Goal: Task Accomplishment & Management: Complete application form

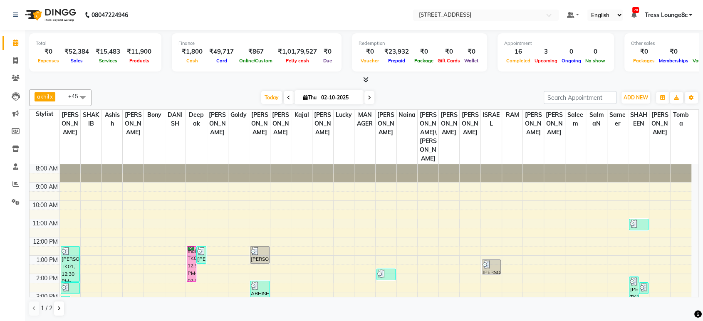
click at [365, 82] on icon at bounding box center [365, 80] width 5 height 6
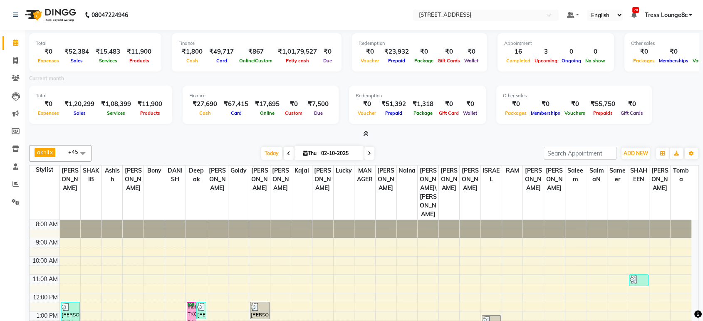
click at [368, 135] on icon at bounding box center [365, 134] width 5 height 6
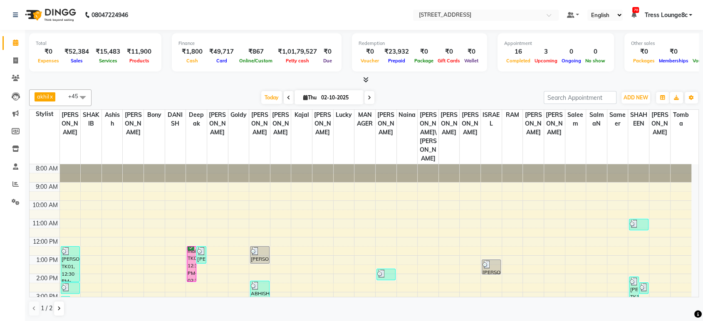
click at [367, 77] on icon at bounding box center [365, 80] width 5 height 6
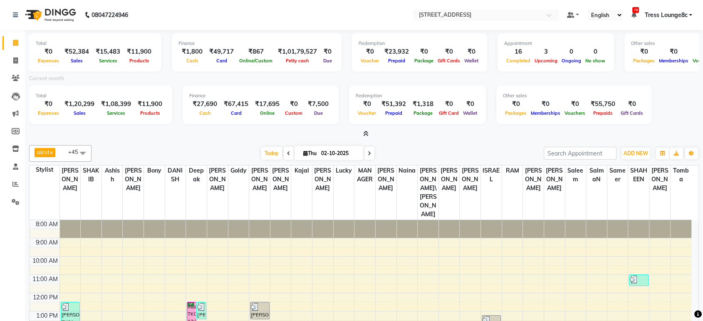
click at [365, 134] on icon at bounding box center [365, 134] width 5 height 6
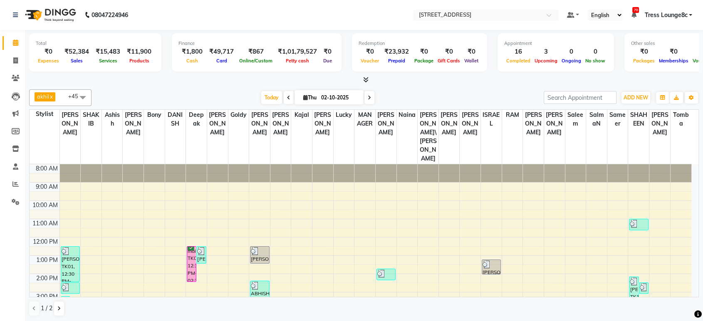
click at [366, 78] on icon at bounding box center [365, 80] width 5 height 6
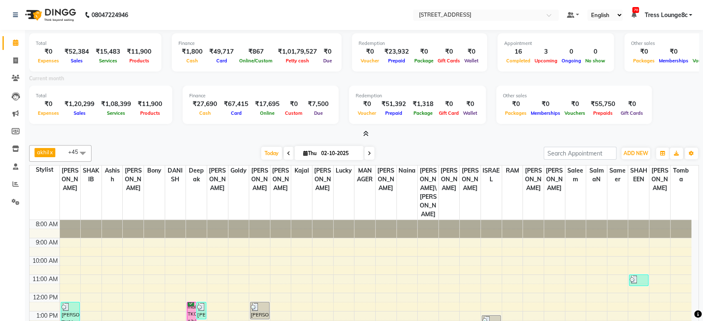
click at [366, 132] on icon at bounding box center [365, 134] width 5 height 6
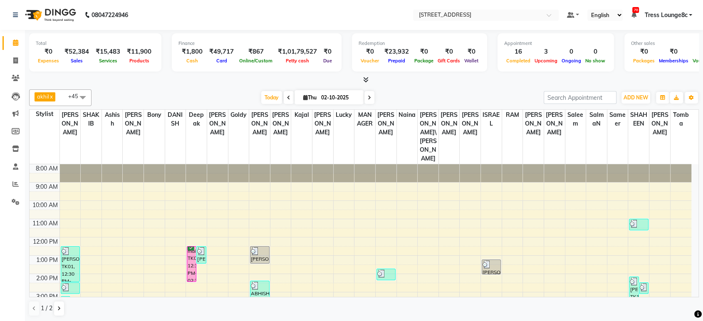
click at [367, 81] on icon at bounding box center [365, 80] width 5 height 6
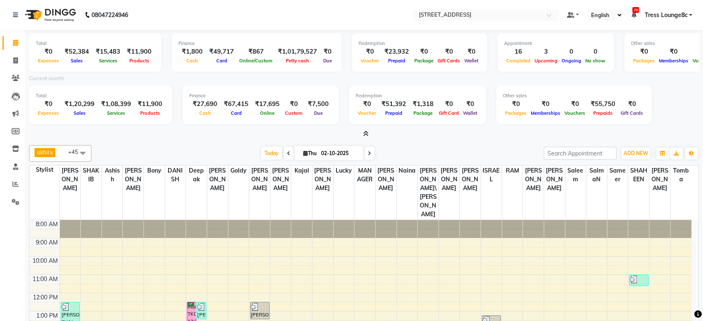
click at [367, 136] on icon at bounding box center [365, 134] width 5 height 6
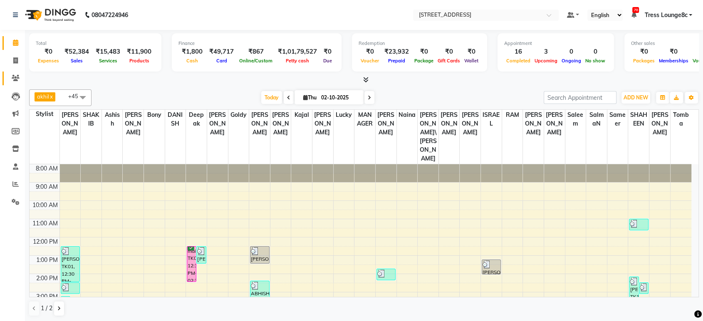
click at [22, 79] on span at bounding box center [15, 79] width 15 height 10
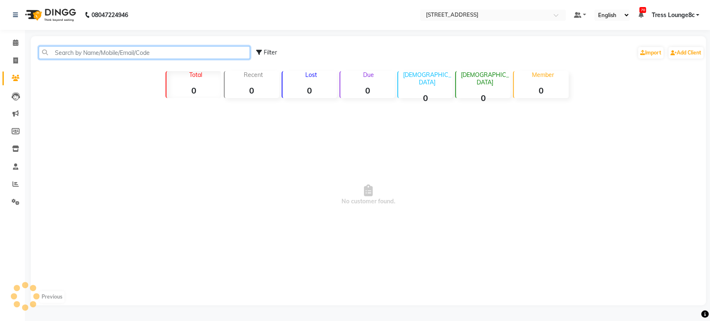
click at [110, 52] on input "text" at bounding box center [144, 52] width 211 height 13
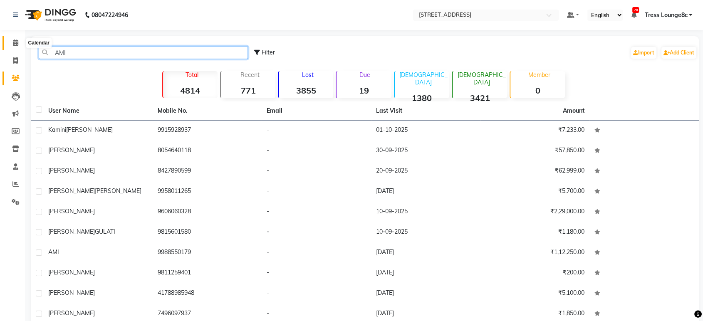
type input "AMI"
drag, startPoint x: 12, startPoint y: 43, endPoint x: 18, endPoint y: 42, distance: 6.3
click at [13, 43] on span at bounding box center [15, 43] width 15 height 10
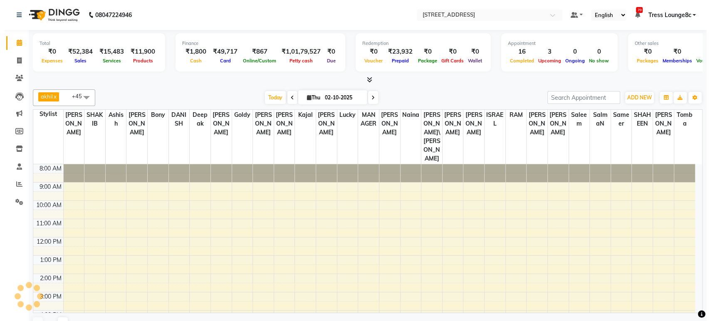
scroll to position [40, 0]
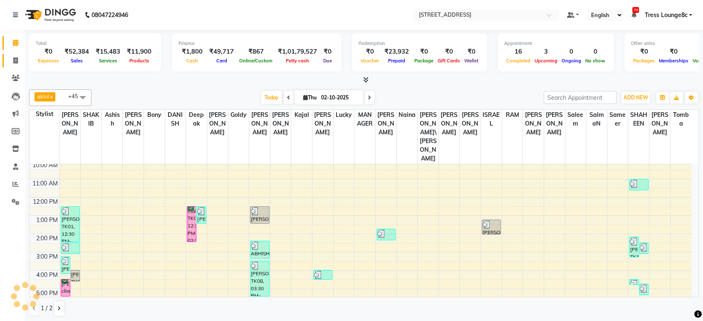
click at [12, 63] on span at bounding box center [15, 61] width 15 height 10
select select "service"
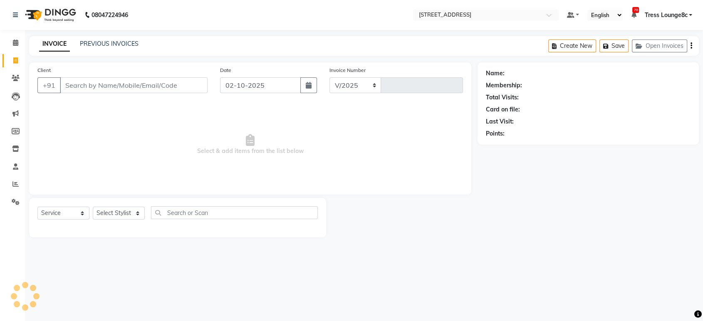
select select "5703"
type input "2847"
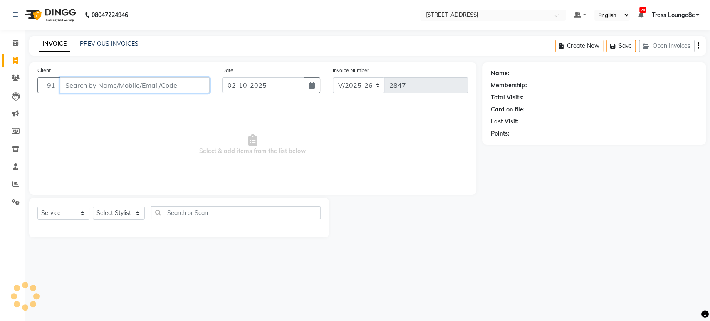
click at [115, 86] on input "Client" at bounding box center [135, 85] width 150 height 16
type input "8288991369"
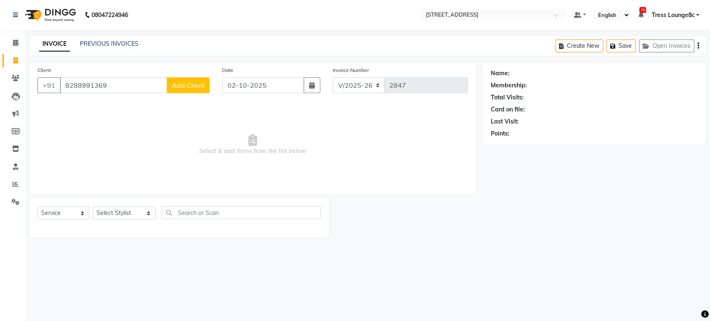
click at [193, 86] on span "Add Client" at bounding box center [188, 85] width 33 height 8
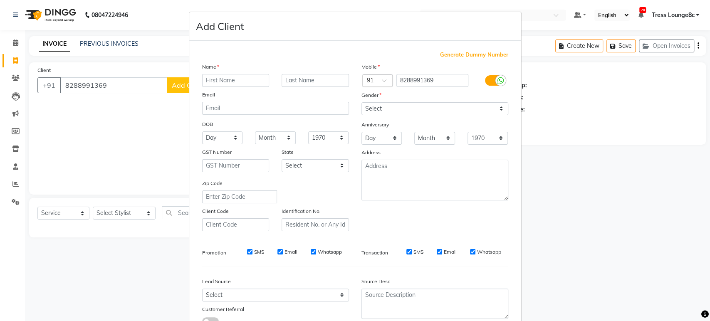
click at [232, 86] on input "text" at bounding box center [235, 80] width 67 height 13
type input "[PERSON_NAME]"
click at [383, 112] on select "Select [DEMOGRAPHIC_DATA] [DEMOGRAPHIC_DATA] Other Prefer Not To Say" at bounding box center [434, 108] width 147 height 13
select select "[DEMOGRAPHIC_DATA]"
click at [361, 102] on select "Select [DEMOGRAPHIC_DATA] [DEMOGRAPHIC_DATA] Other Prefer Not To Say" at bounding box center [434, 108] width 147 height 13
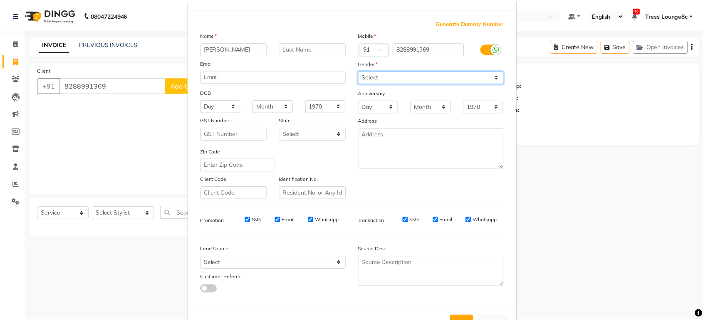
scroll to position [61, 0]
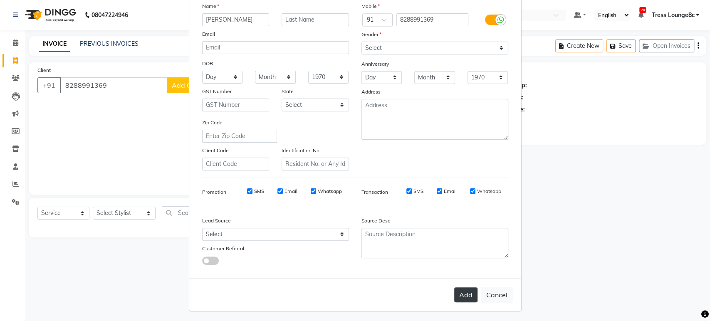
click at [466, 292] on button "Add" at bounding box center [465, 294] width 23 height 15
select select
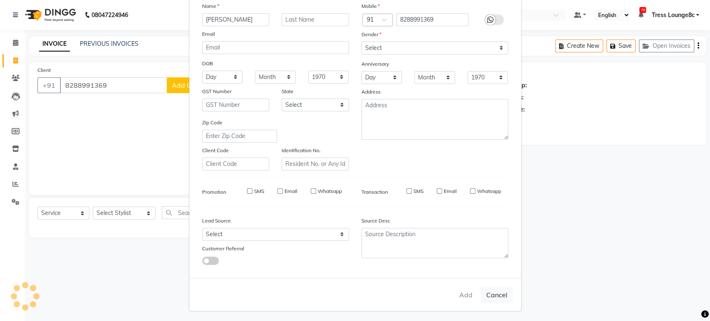
select select
checkbox input "false"
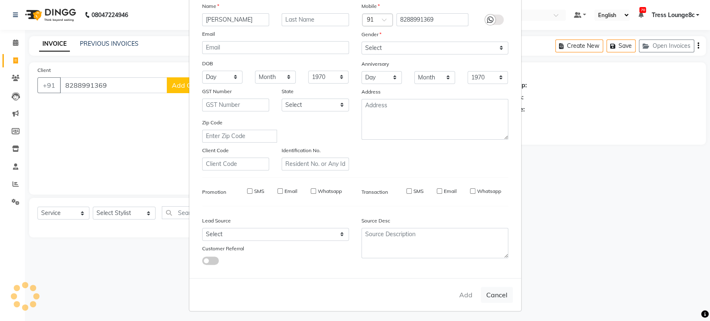
checkbox input "false"
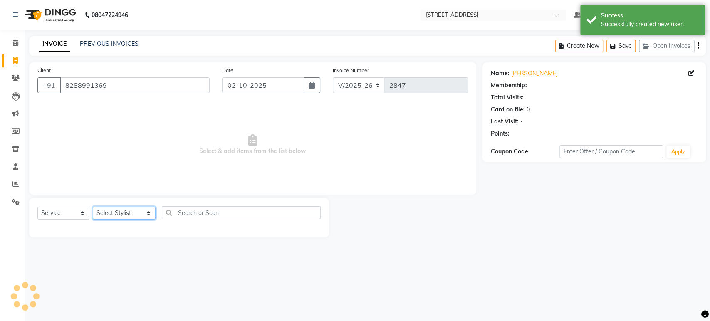
click at [128, 216] on select "Select Stylist [PERSON_NAME] [PERSON_NAME] DANISH Deepak [PERSON_NAME] [PERSON_…" at bounding box center [124, 213] width 63 height 13
select select "57345"
click at [93, 207] on select "Select Stylist [PERSON_NAME] [PERSON_NAME] DANISH Deepak [PERSON_NAME] [PERSON_…" at bounding box center [124, 213] width 63 height 13
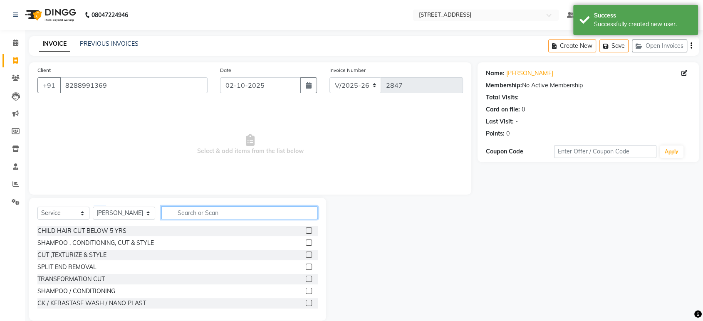
click at [175, 211] on input "text" at bounding box center [239, 212] width 156 height 13
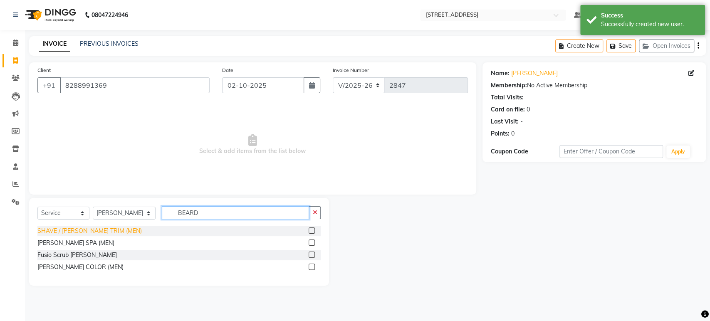
type input "BEARD"
click at [102, 230] on div "SHAVE / [PERSON_NAME] TRIM (MEN)" at bounding box center [89, 231] width 104 height 9
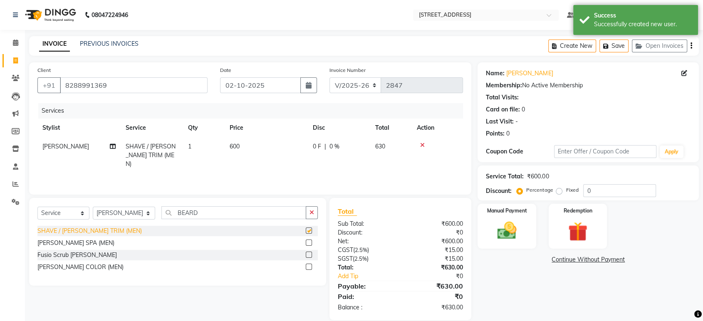
checkbox input "false"
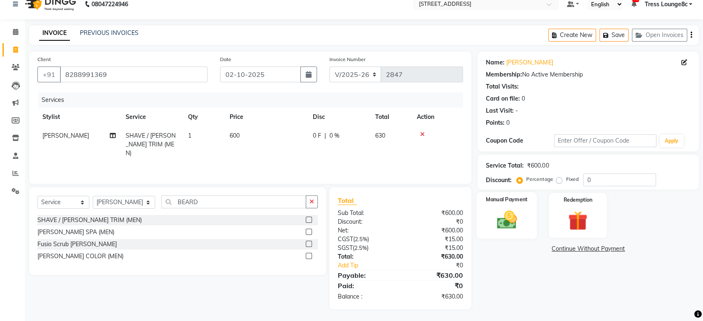
click at [509, 209] on img at bounding box center [506, 219] width 32 height 23
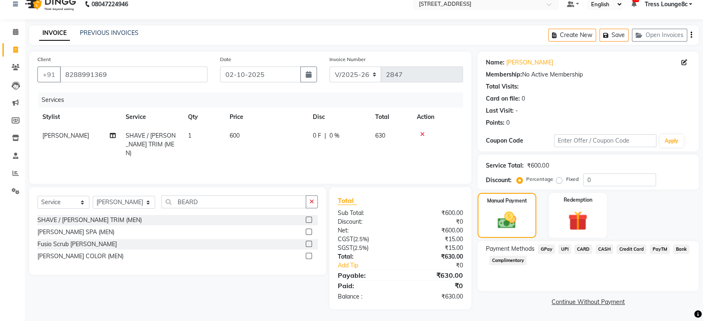
click at [608, 249] on span "CASH" at bounding box center [605, 250] width 18 height 10
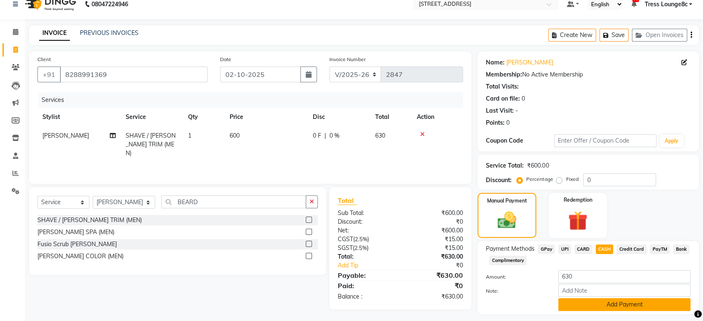
click at [602, 306] on button "Add Payment" at bounding box center [624, 304] width 132 height 13
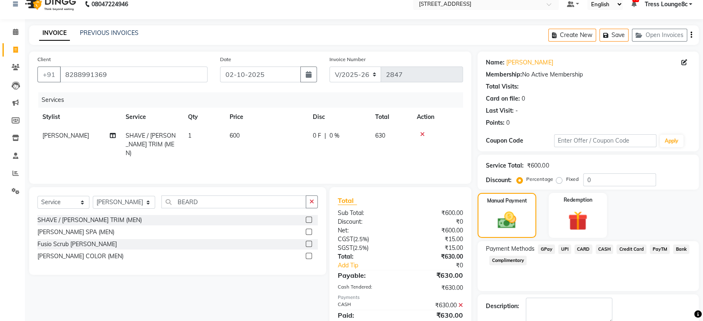
scroll to position [57, 0]
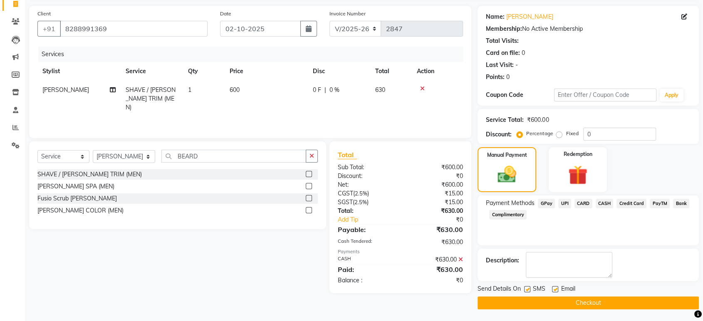
click at [526, 289] on label at bounding box center [527, 289] width 6 height 6
click at [526, 289] on input "checkbox" at bounding box center [526, 289] width 5 height 5
checkbox input "false"
click at [533, 302] on button "Checkout" at bounding box center [588, 303] width 221 height 13
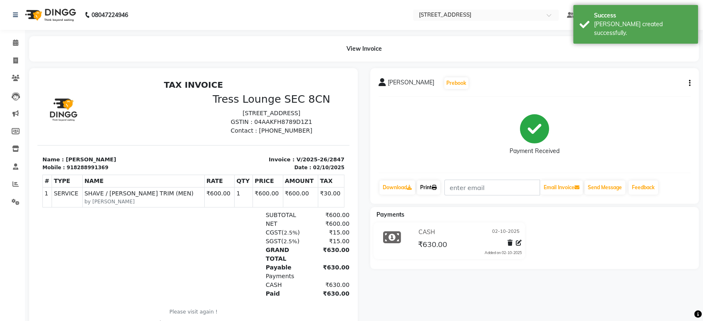
click at [436, 192] on link "Print" at bounding box center [428, 188] width 23 height 14
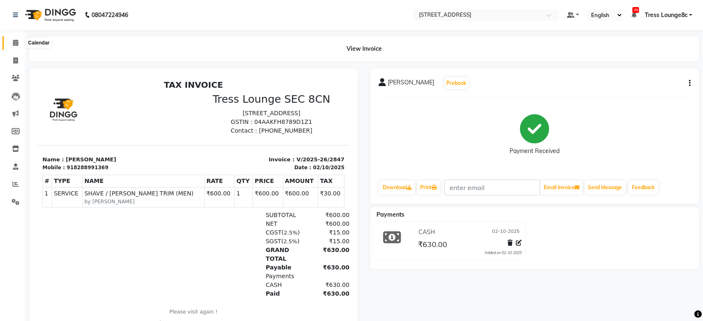
click at [16, 40] on icon at bounding box center [15, 43] width 5 height 6
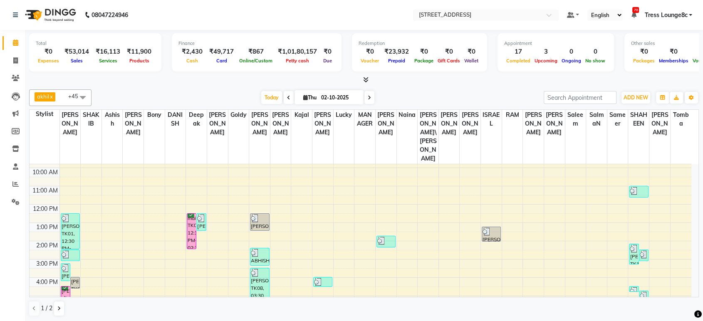
scroll to position [58, 0]
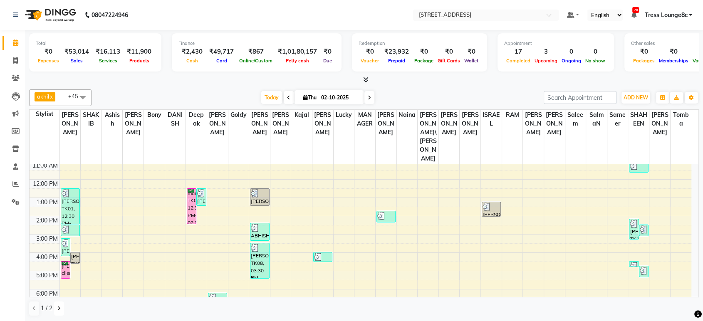
click at [62, 305] on button at bounding box center [59, 309] width 10 height 14
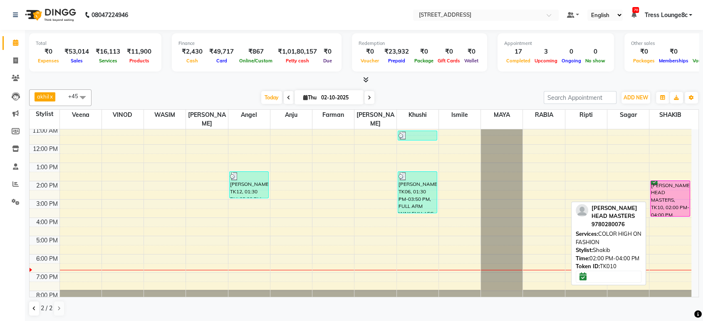
click at [652, 195] on div "[PERSON_NAME] HEAD MASTERS, TK10, 02:00 PM-04:00 PM, COLOR HIGH ON FASHION" at bounding box center [670, 198] width 39 height 35
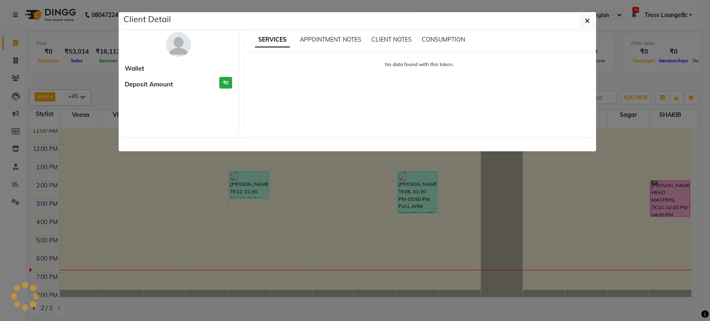
select select "6"
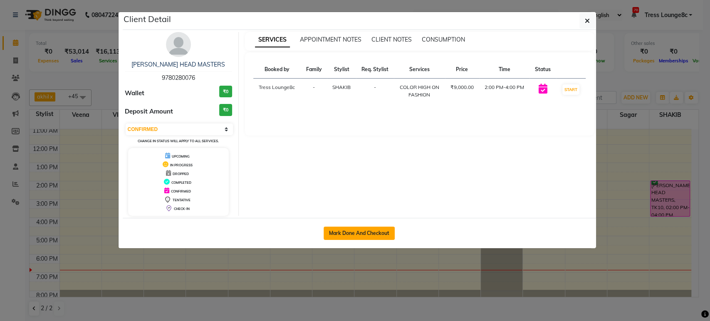
click at [375, 235] on button "Mark Done And Checkout" at bounding box center [359, 233] width 71 height 13
select select "service"
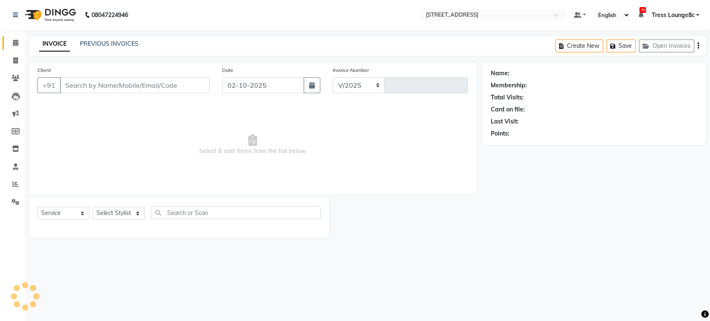
select select "5703"
type input "2848"
type input "9780280076"
select select "92204"
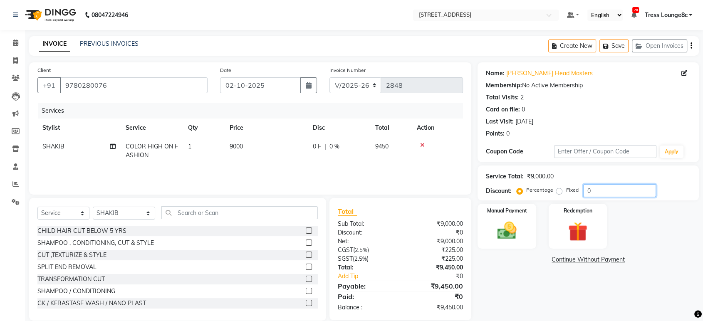
click at [596, 192] on input "0" at bounding box center [619, 190] width 73 height 13
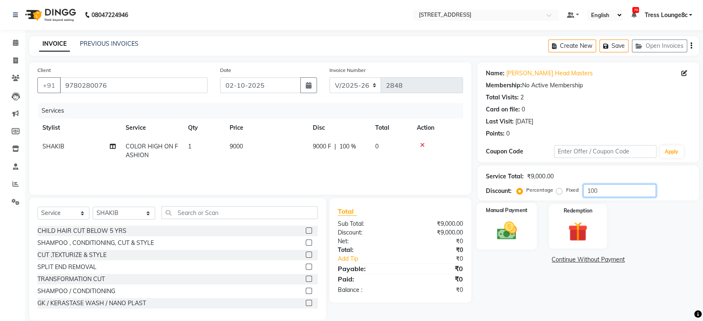
type input "100"
click at [504, 237] on img at bounding box center [506, 230] width 32 height 23
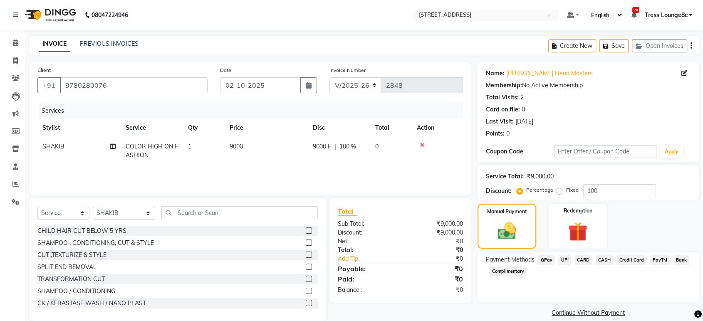
click at [510, 272] on span "Complimentary" at bounding box center [507, 272] width 37 height 10
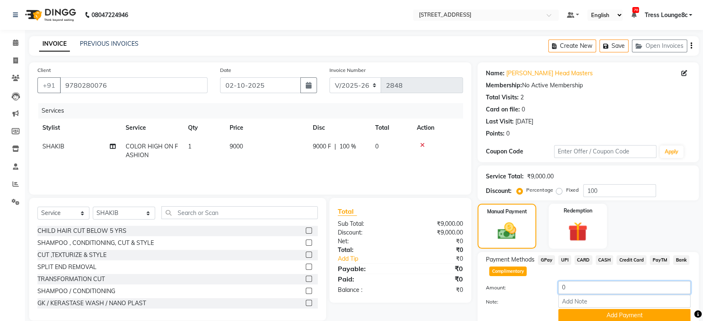
click at [581, 290] on input "0" at bounding box center [624, 287] width 132 height 13
type input "0"
click at [603, 300] on input "Note:" at bounding box center [624, 301] width 132 height 13
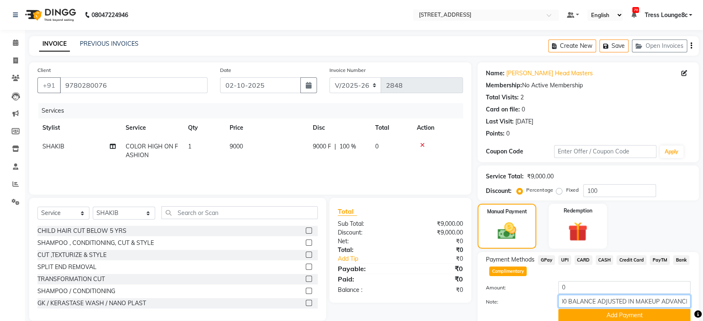
scroll to position [0, 15]
type input "14000 BALANCE ADJUSTED IN MAKEUP ADVANCE"
click at [600, 312] on button "Add Payment" at bounding box center [624, 315] width 132 height 13
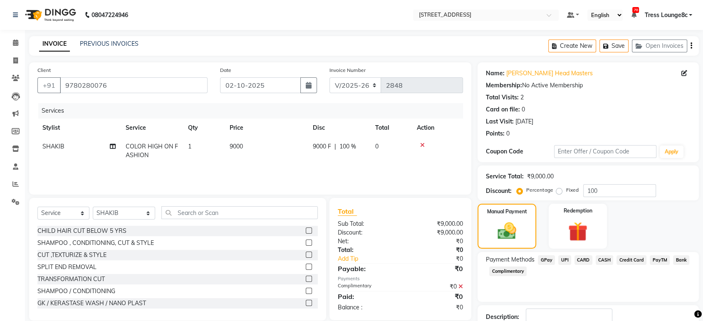
scroll to position [57, 0]
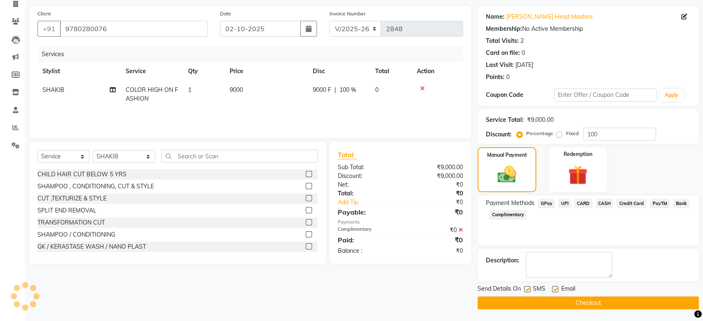
click at [580, 301] on button "Checkout" at bounding box center [588, 303] width 221 height 13
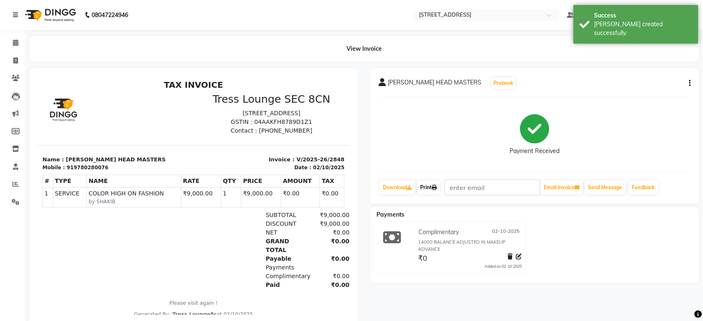
click at [436, 189] on icon at bounding box center [434, 187] width 5 height 5
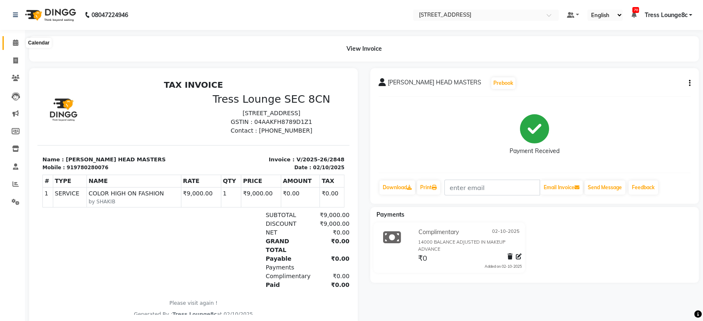
click at [12, 39] on span at bounding box center [15, 43] width 15 height 10
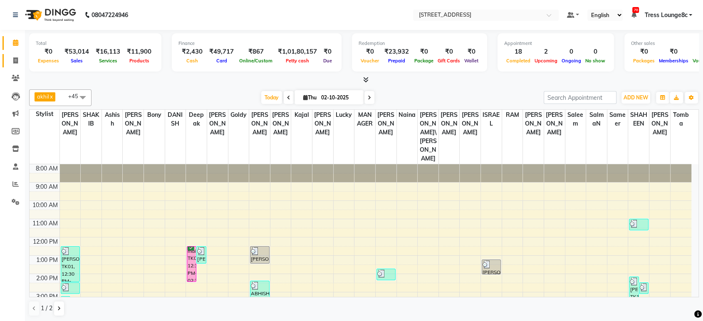
click at [15, 63] on icon at bounding box center [15, 60] width 5 height 6
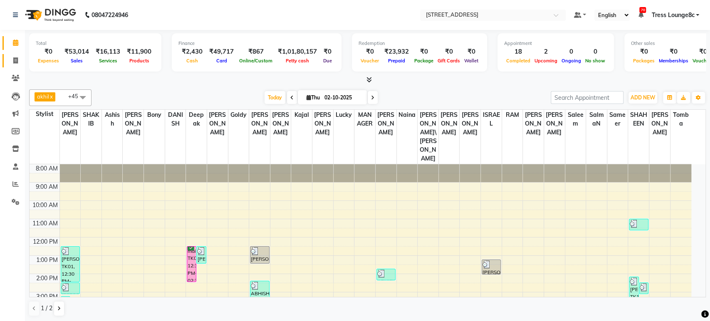
select select "service"
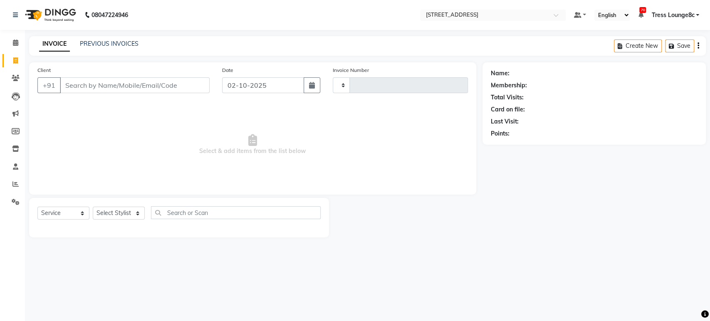
type input "2849"
select select "5703"
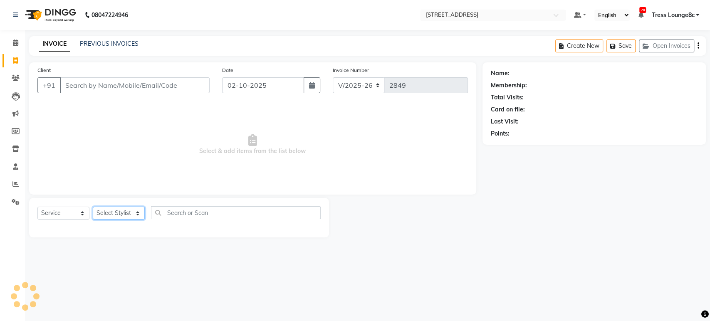
click at [121, 215] on select "Select Stylist" at bounding box center [119, 213] width 52 height 13
click at [119, 215] on select "Select Stylist [PERSON_NAME] [PERSON_NAME] DANISH Deepak [PERSON_NAME] [PERSON_…" at bounding box center [124, 213] width 63 height 13
click at [115, 212] on select "Select Stylist [PERSON_NAME] [PERSON_NAME] DANISH Deepak [PERSON_NAME] [PERSON_…" at bounding box center [124, 213] width 63 height 13
select select "46886"
click at [93, 207] on select "Select Stylist [PERSON_NAME] [PERSON_NAME] DANISH Deepak [PERSON_NAME] [PERSON_…" at bounding box center [124, 213] width 63 height 13
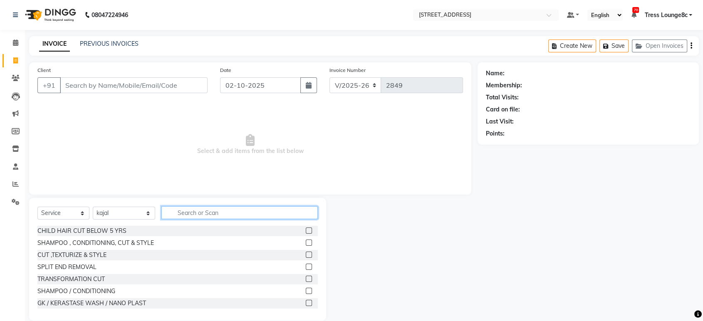
click at [169, 209] on input "text" at bounding box center [239, 212] width 156 height 13
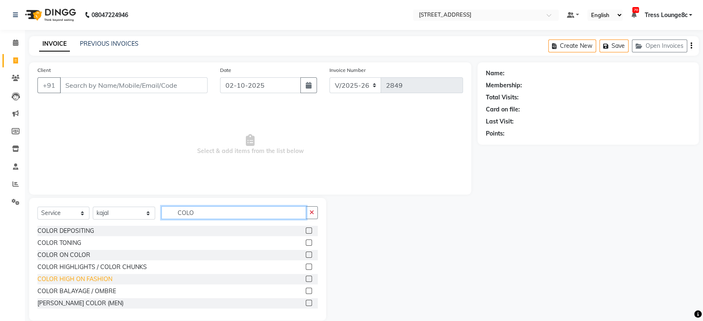
type input "COLO"
click at [88, 280] on div "COLOR HIGH ON FASHION" at bounding box center [74, 279] width 75 height 9
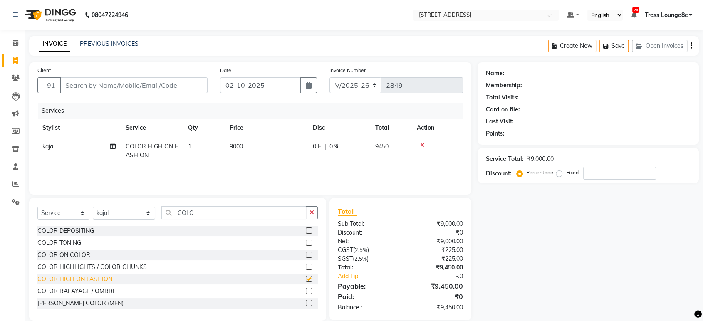
checkbox input "false"
click at [13, 37] on link "Calendar" at bounding box center [12, 43] width 20 height 14
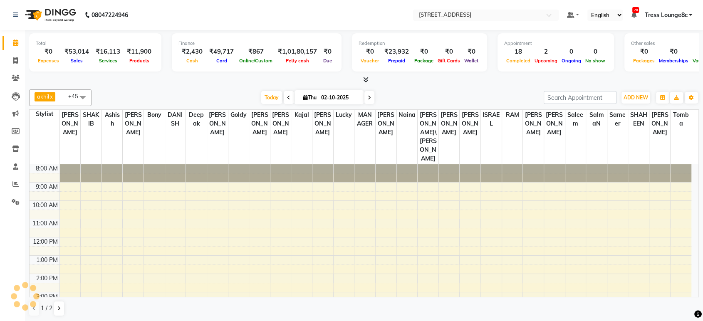
scroll to position [42, 0]
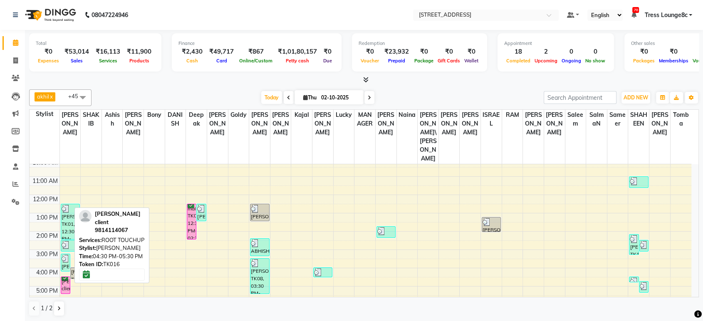
click at [64, 277] on div "[PERSON_NAME] client, TK16, 04:30 PM-05:30 PM, ROOT TOUCHUP" at bounding box center [65, 285] width 9 height 17
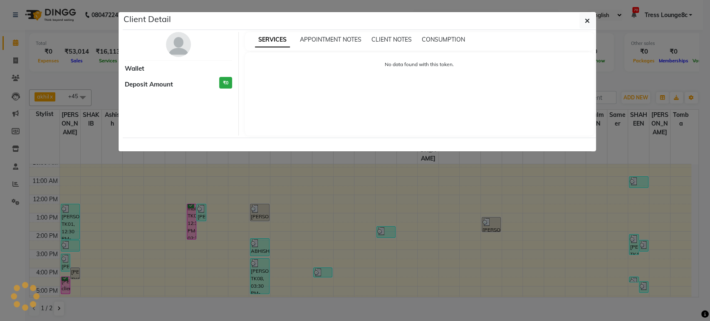
select select "6"
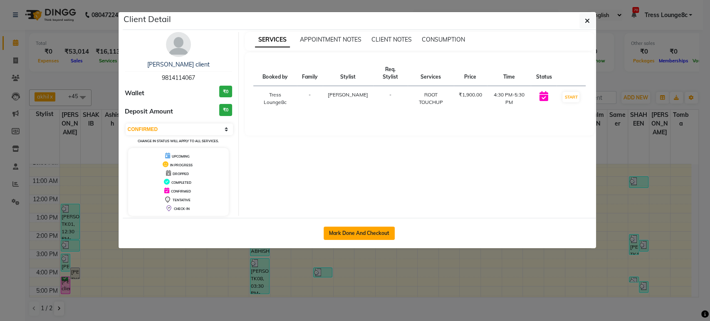
click at [349, 234] on button "Mark Done And Checkout" at bounding box center [359, 233] width 71 height 13
select select "service"
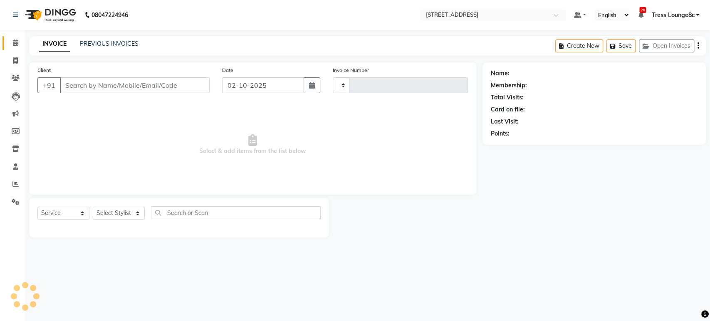
type input "2849"
select select "5703"
type input "9814114067"
select select "59395"
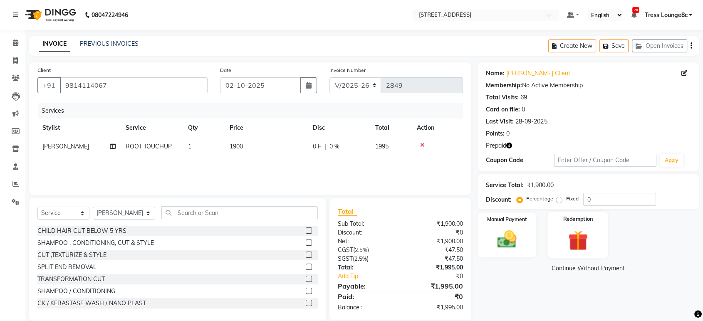
click at [586, 246] on img at bounding box center [578, 240] width 32 height 25
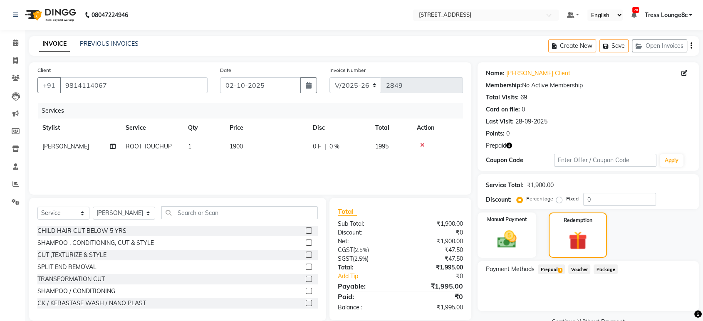
click at [551, 271] on span "Prepaid 3" at bounding box center [551, 270] width 27 height 10
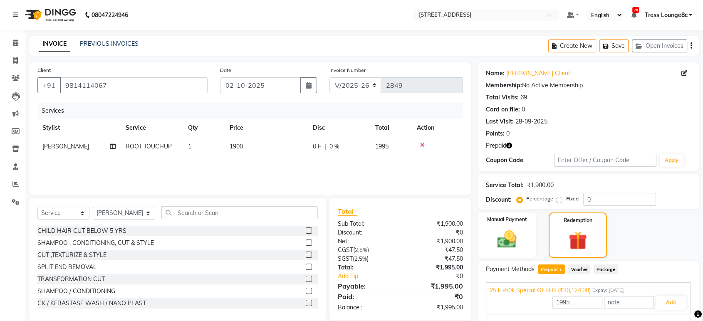
scroll to position [46, 0]
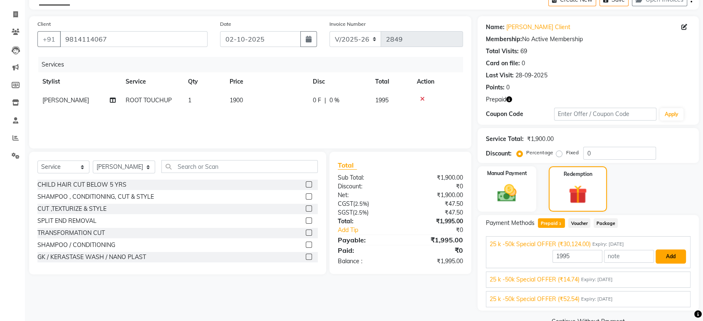
click at [676, 257] on button "Add" at bounding box center [671, 257] width 30 height 14
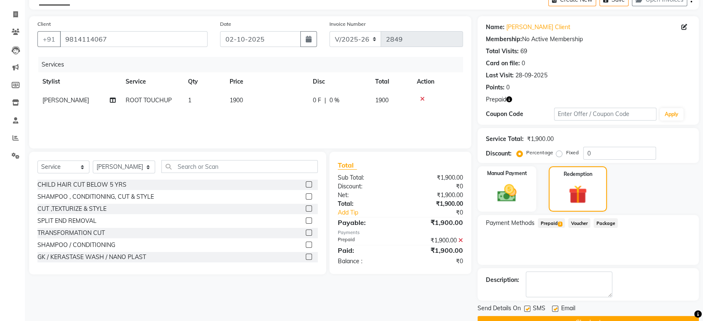
scroll to position [66, 0]
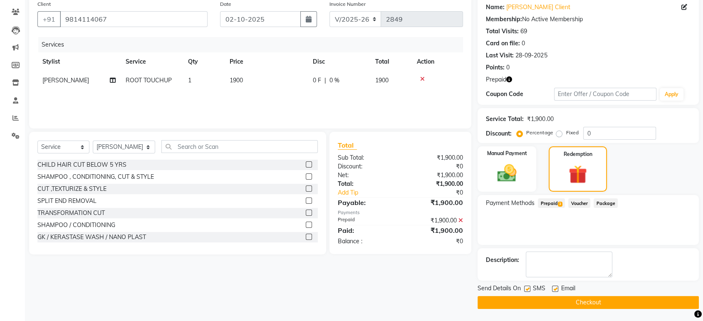
click at [527, 288] on label at bounding box center [527, 289] width 6 height 6
click at [527, 288] on input "checkbox" at bounding box center [526, 289] width 5 height 5
checkbox input "false"
click at [532, 302] on button "Checkout" at bounding box center [588, 302] width 221 height 13
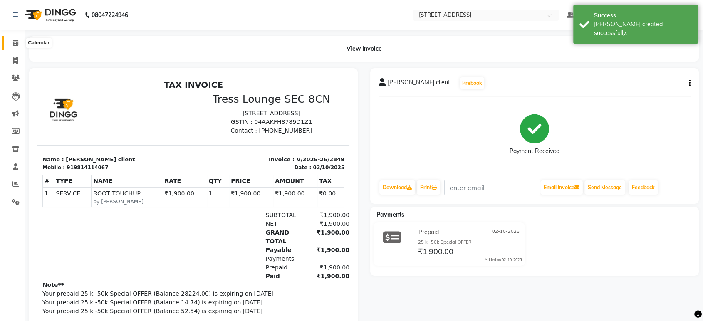
click at [12, 38] on span at bounding box center [15, 43] width 15 height 10
